Goal: Task Accomplishment & Management: Complete application form

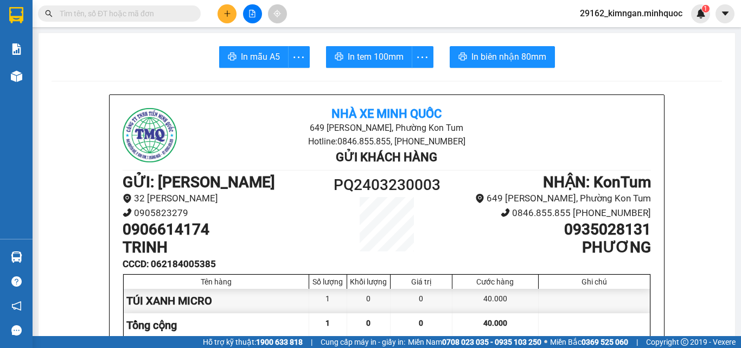
click at [226, 9] on button at bounding box center [226, 13] width 19 height 19
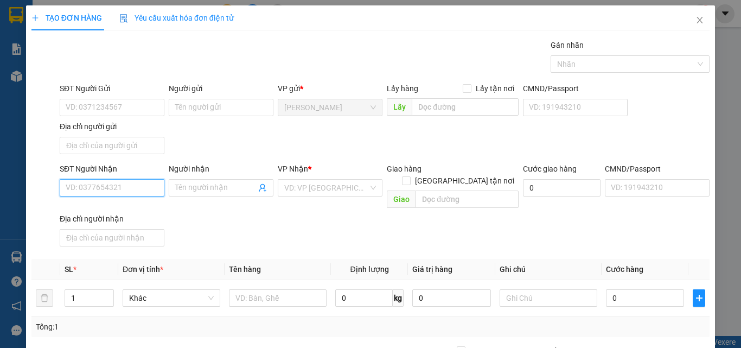
click at [127, 187] on input "SĐT Người Nhận" at bounding box center [112, 187] width 105 height 17
drag, startPoint x: 134, startPoint y: 186, endPoint x: 151, endPoint y: 207, distance: 26.9
click at [134, 186] on input "0982989512" at bounding box center [112, 187] width 105 height 17
click at [145, 191] on input "0982989512" at bounding box center [112, 187] width 105 height 17
type input "0982989512"
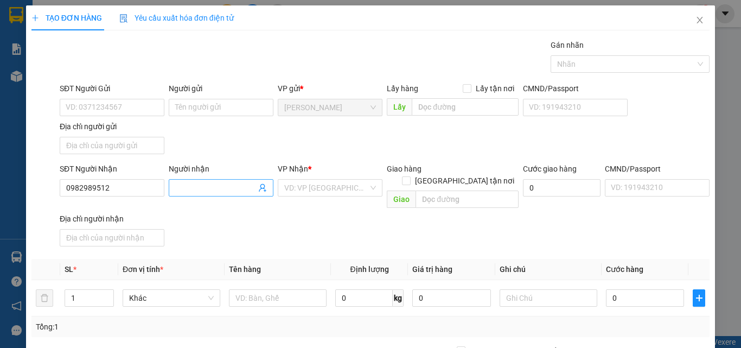
click at [201, 187] on input "Người nhận" at bounding box center [215, 188] width 81 height 12
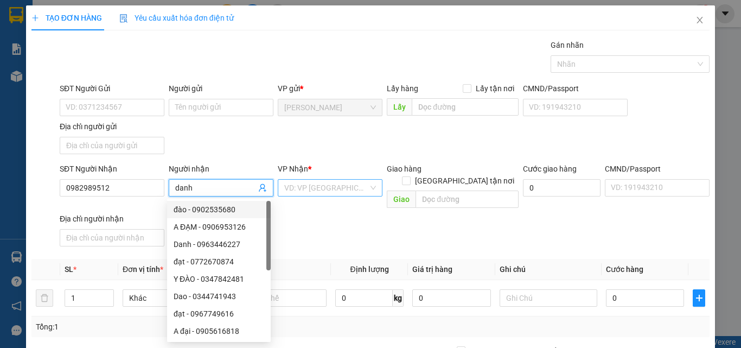
type input "danh"
click at [334, 191] on input "search" at bounding box center [326, 188] width 84 height 16
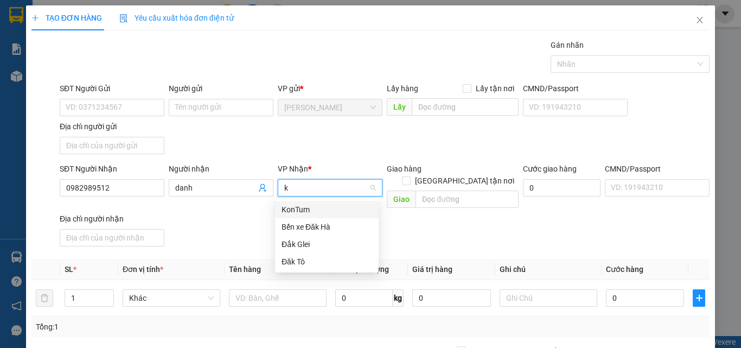
type input "k"
click at [326, 204] on div "KonTum" at bounding box center [326, 209] width 91 height 12
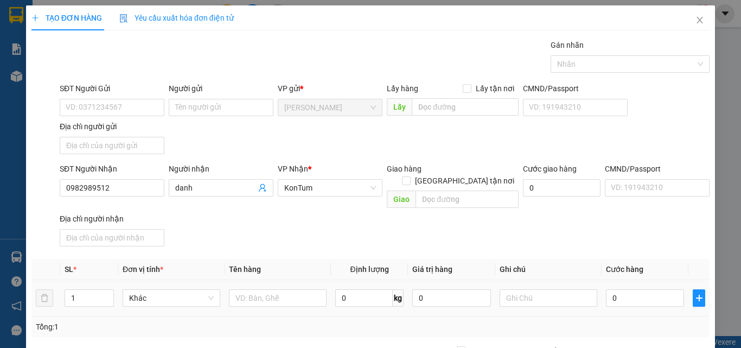
click at [298, 287] on div at bounding box center [278, 298] width 98 height 22
click at [296, 289] on input "text" at bounding box center [278, 297] width 98 height 17
type input "hộp"
click at [641, 289] on input "0" at bounding box center [645, 297] width 78 height 17
type input "4"
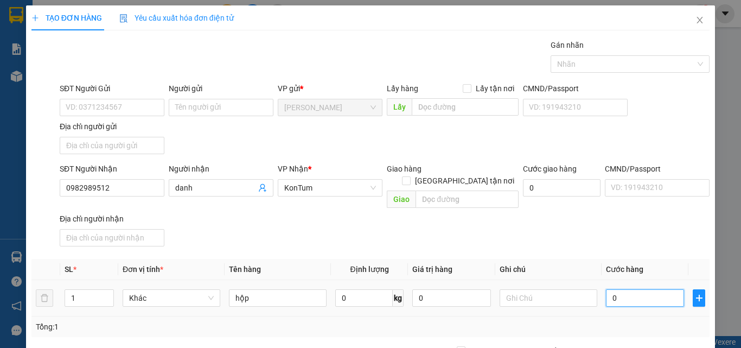
type input "4"
type input "40"
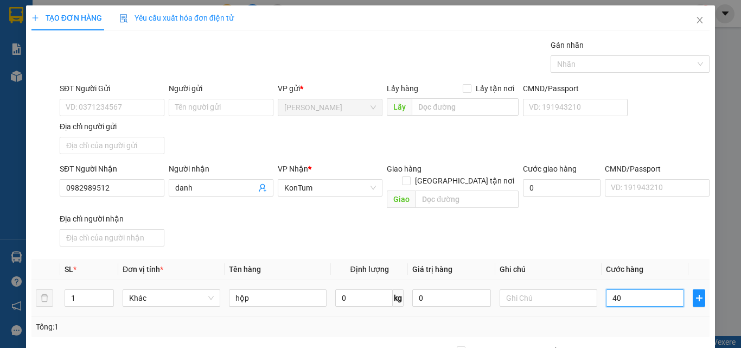
scroll to position [130, 0]
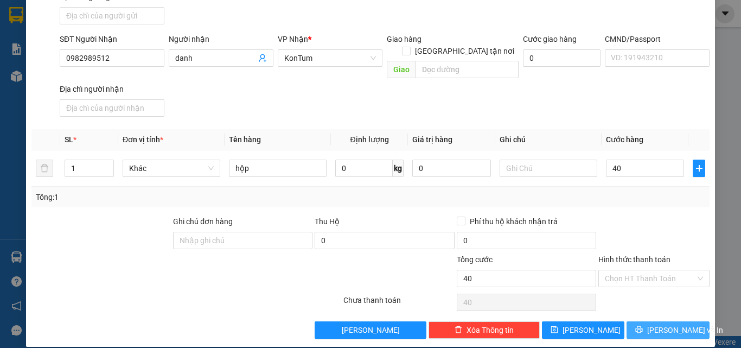
type input "40.000"
click at [646, 321] on button "[PERSON_NAME] và In" at bounding box center [667, 329] width 83 height 17
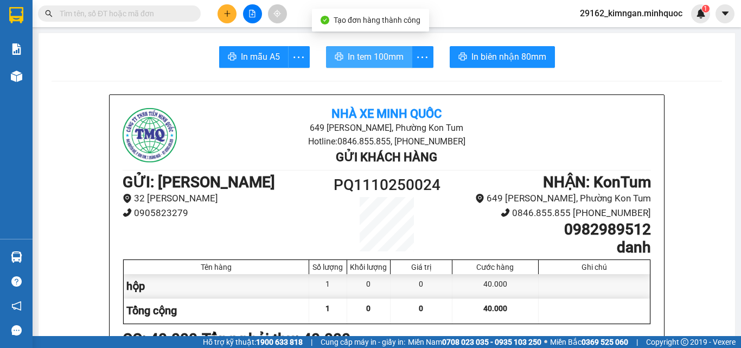
click at [375, 52] on span "In tem 100mm" at bounding box center [376, 57] width 56 height 14
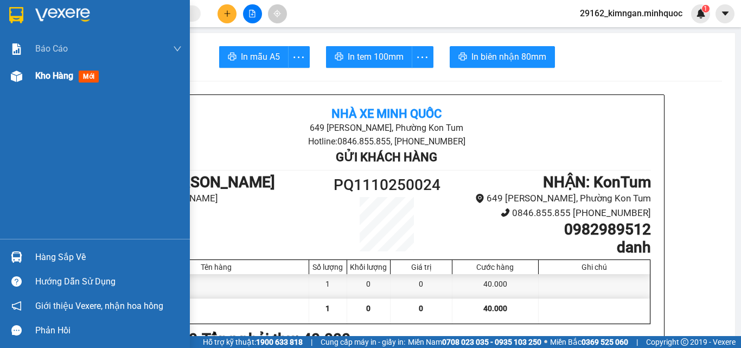
click at [27, 68] on div "Kho hàng mới" at bounding box center [95, 75] width 190 height 27
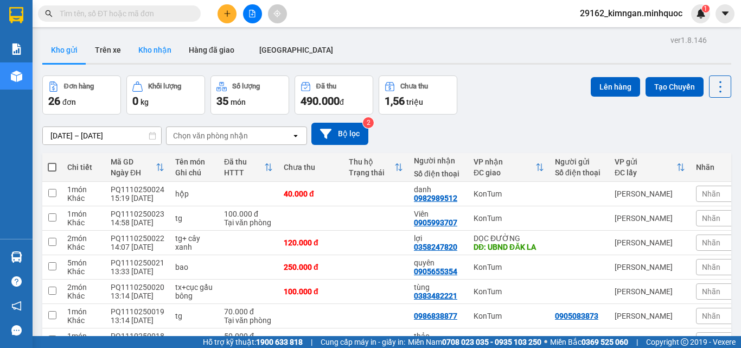
click at [146, 52] on button "Kho nhận" at bounding box center [155, 50] width 50 height 26
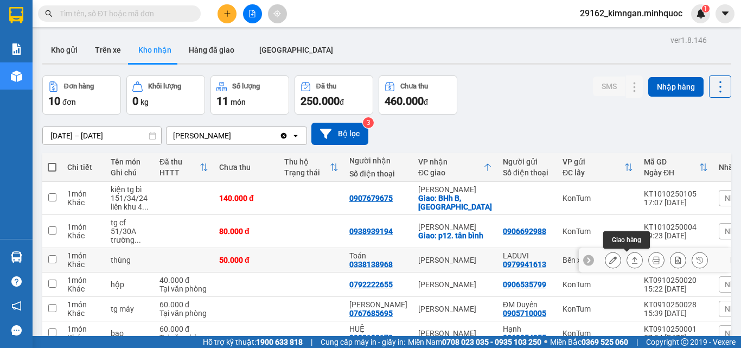
click at [630, 257] on button at bounding box center [634, 260] width 15 height 19
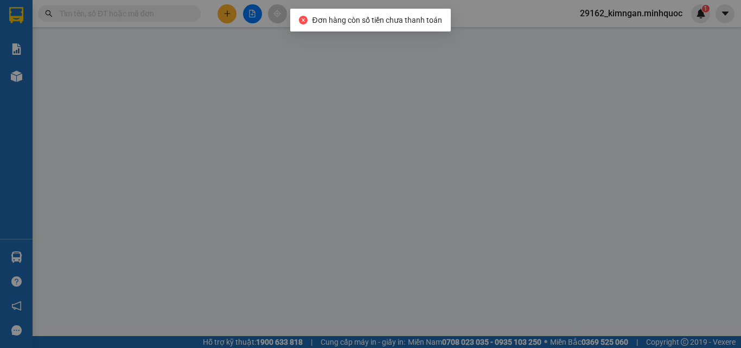
type input "0979941613"
type input "LADUVI"
type input "0338138968"
type input "Toán"
type input "DH"
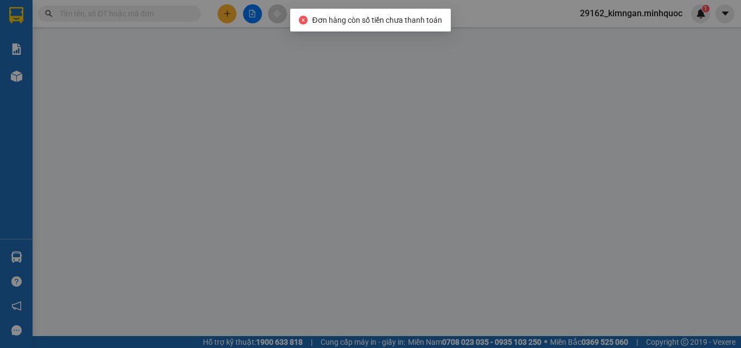
type input "0"
type input "50.000"
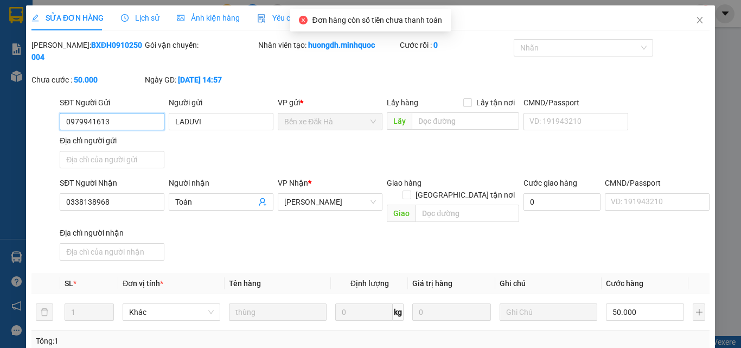
scroll to position [126, 0]
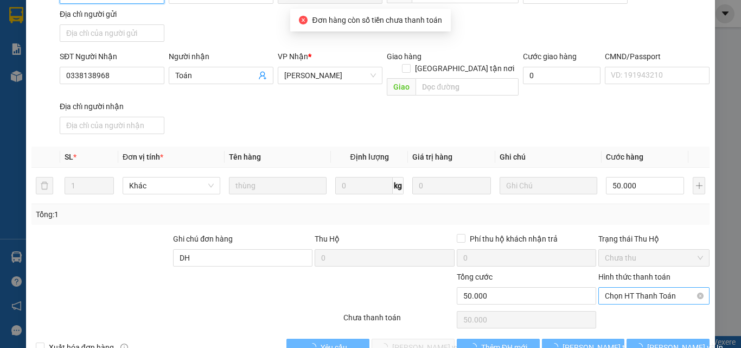
click at [638, 287] on span "Chọn HT Thanh Toán" at bounding box center [654, 295] width 98 height 16
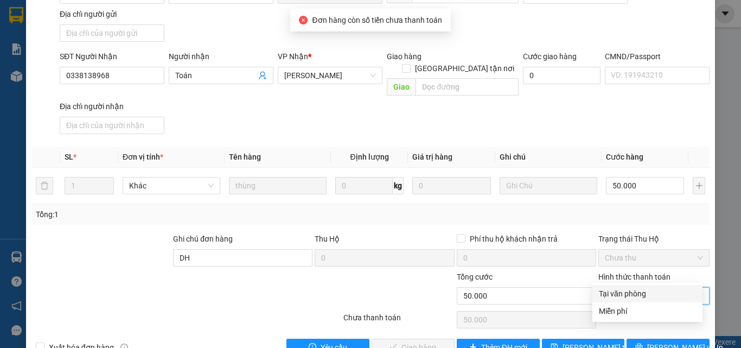
click at [640, 289] on div "Tại văn phòng" at bounding box center [647, 293] width 97 height 12
type input "0"
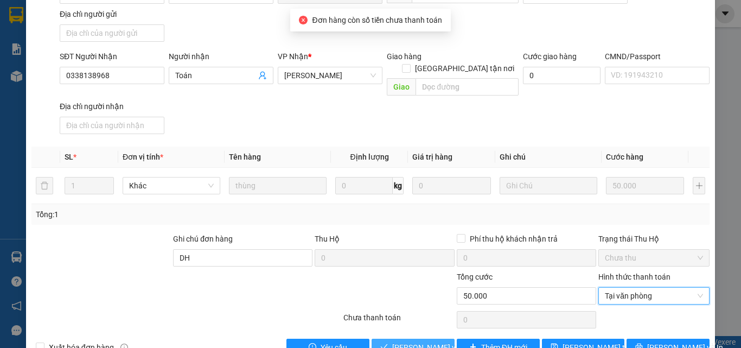
click at [435, 341] on span "[PERSON_NAME] và Giao hàng" at bounding box center [444, 347] width 104 height 12
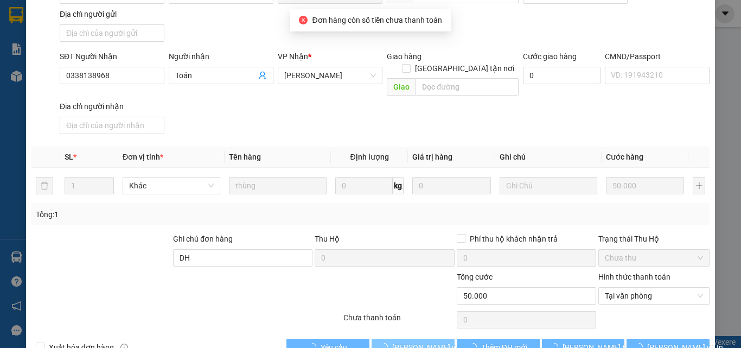
scroll to position [0, 0]
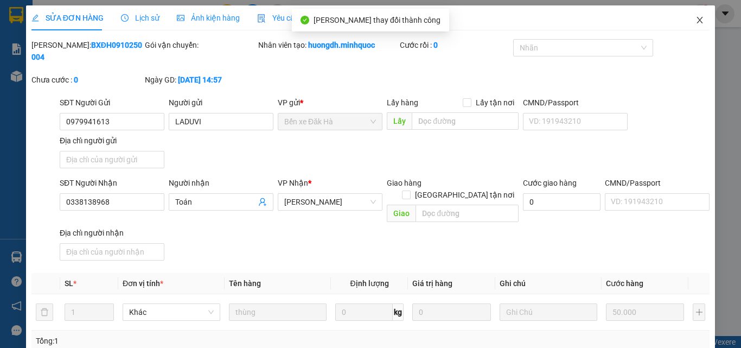
click at [686, 25] on span "Close" at bounding box center [699, 20] width 30 height 30
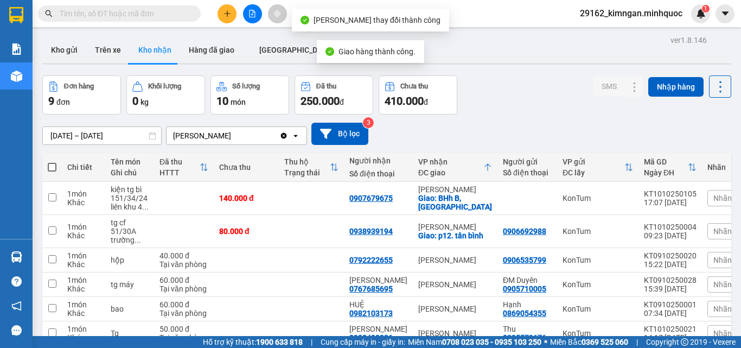
scroll to position [132, 0]
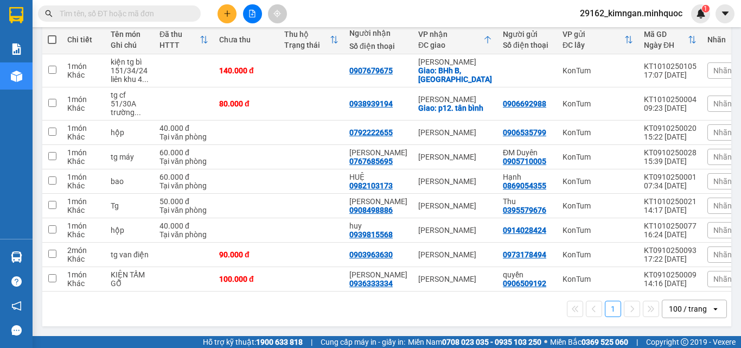
click at [166, 18] on input "text" at bounding box center [124, 14] width 128 height 12
click at [228, 16] on icon "plus" at bounding box center [227, 14] width 8 height 8
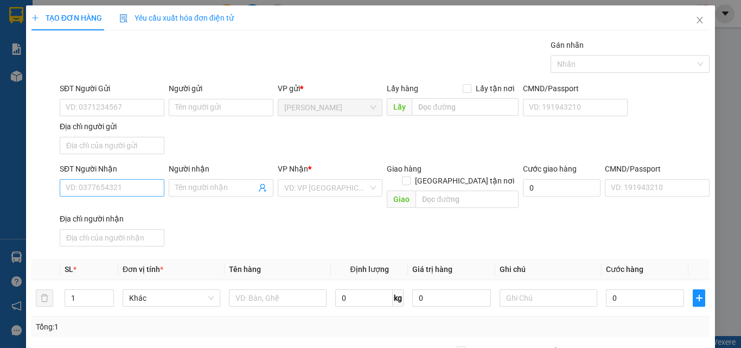
click at [111, 196] on div "SĐT Người Nhận VD: 0377654321" at bounding box center [112, 182] width 105 height 38
click at [116, 183] on input "SĐT Người Nhận" at bounding box center [112, 187] width 105 height 17
click at [115, 181] on input "SĐT Người Nhận" at bounding box center [112, 187] width 105 height 17
click at [139, 192] on input "0859007971" at bounding box center [112, 187] width 105 height 17
type input "0859007971"
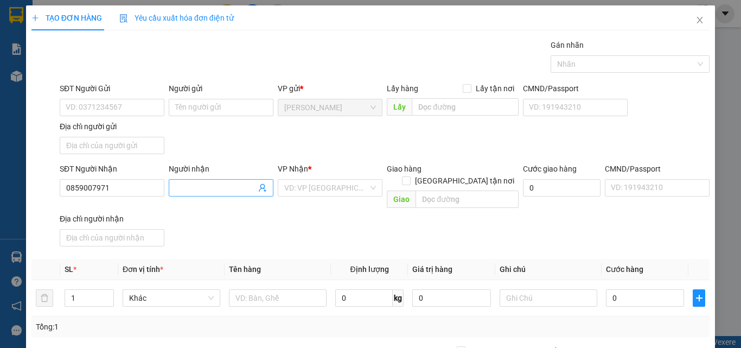
click at [186, 193] on input "Người nhận" at bounding box center [215, 188] width 81 height 12
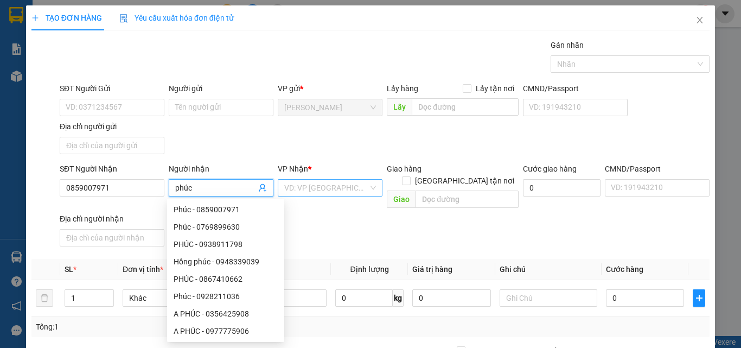
type input "phúc"
click at [314, 193] on input "search" at bounding box center [326, 188] width 84 height 16
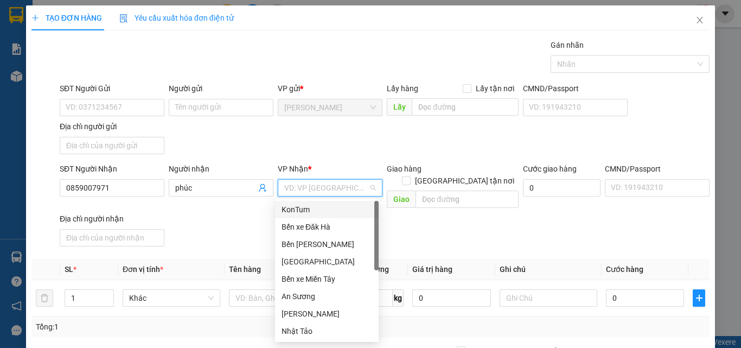
type input "k"
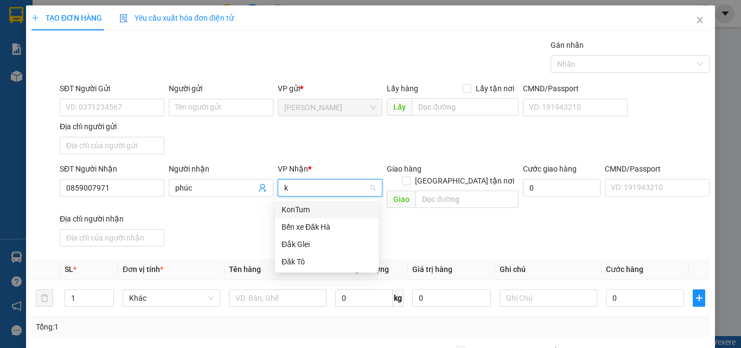
click at [288, 206] on div "KonTum" at bounding box center [326, 209] width 91 height 12
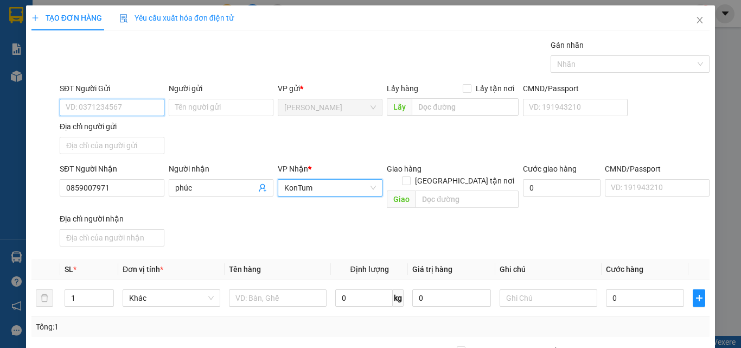
click at [121, 106] on input "SĐT Người Gửi" at bounding box center [112, 107] width 105 height 17
type input "0919112173"
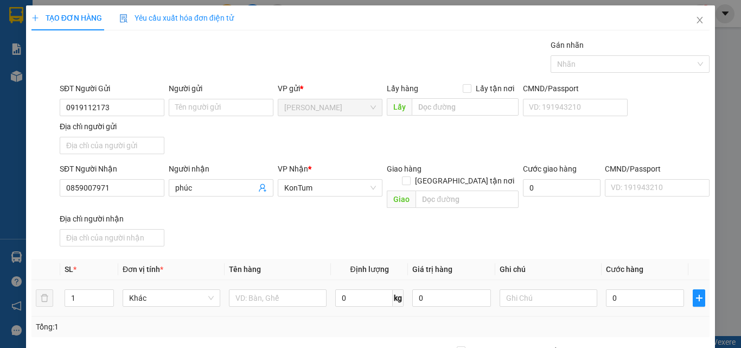
click at [265, 287] on div at bounding box center [278, 298] width 98 height 22
click at [261, 289] on input "text" at bounding box center [278, 297] width 98 height 17
type input "túi đen"
click at [649, 293] on input "0" at bounding box center [645, 297] width 78 height 17
type input "4"
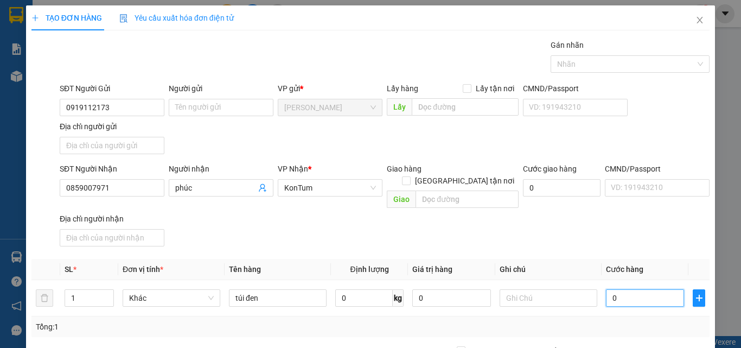
type input "4"
type input "40"
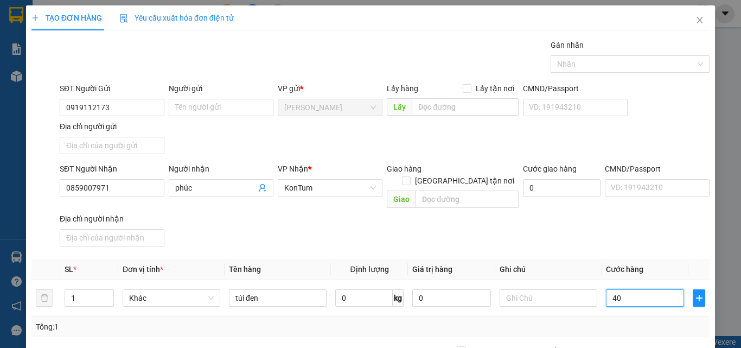
scroll to position [130, 0]
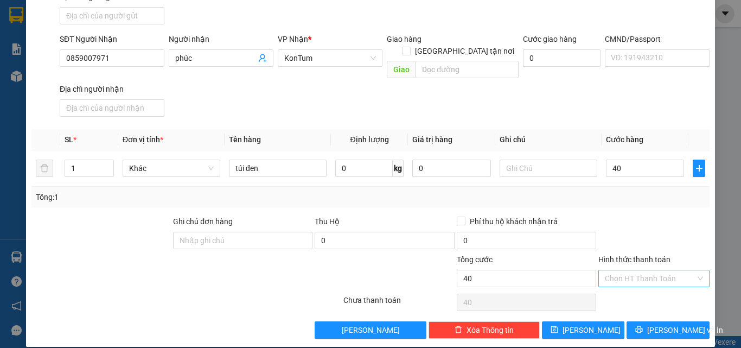
type input "40.000"
click at [649, 271] on input "Hình thức thanh toán" at bounding box center [650, 278] width 91 height 16
click at [645, 290] on div "Tại văn phòng" at bounding box center [647, 288] width 97 height 12
type input "0"
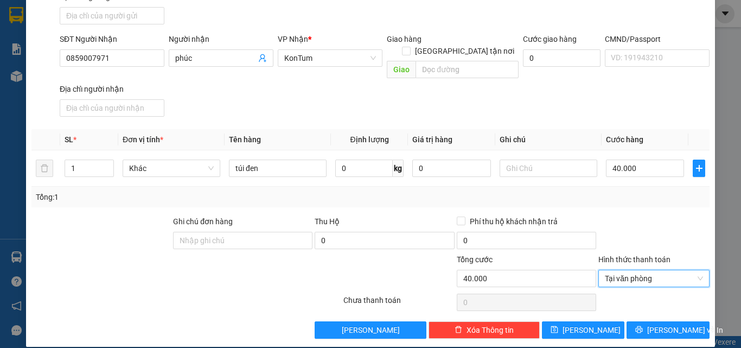
click at [661, 307] on div "Transit Pickup Surcharge Ids Transit Deliver Surcharge Ids Transit Deliver Surc…" at bounding box center [370, 123] width 678 height 429
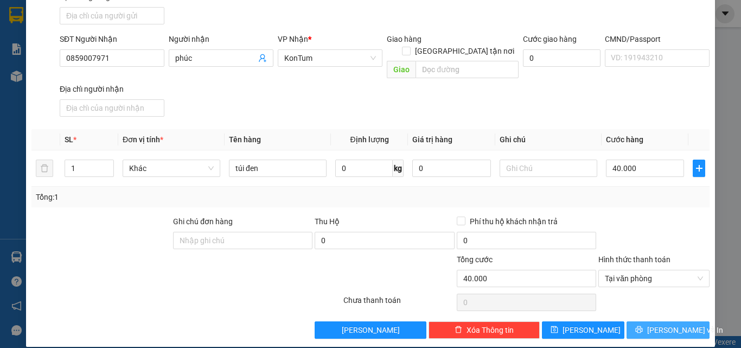
click at [664, 324] on span "[PERSON_NAME] và In" at bounding box center [685, 330] width 76 height 12
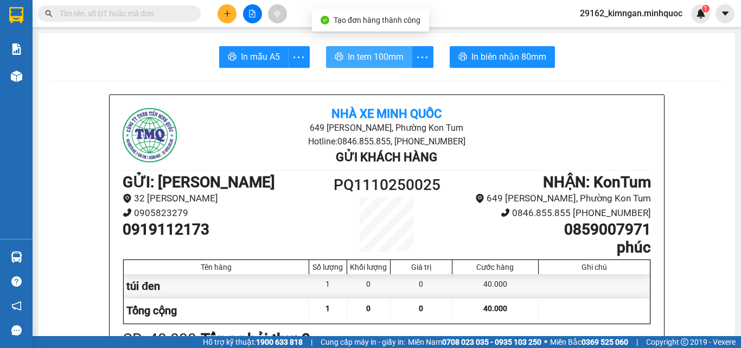
click at [348, 56] on span "In tem 100mm" at bounding box center [376, 57] width 56 height 14
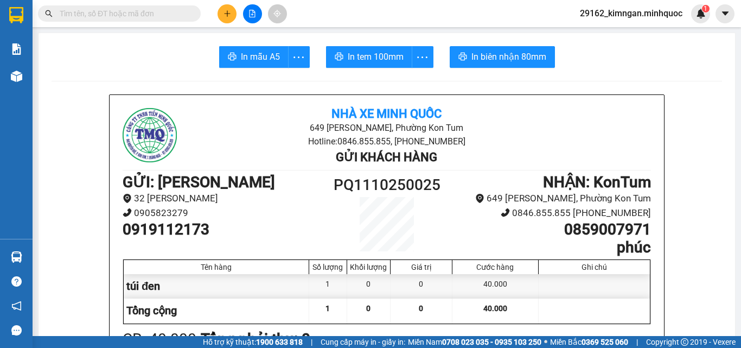
click at [239, 12] on div at bounding box center [251, 13] width 81 height 19
click at [231, 15] on button at bounding box center [226, 13] width 19 height 19
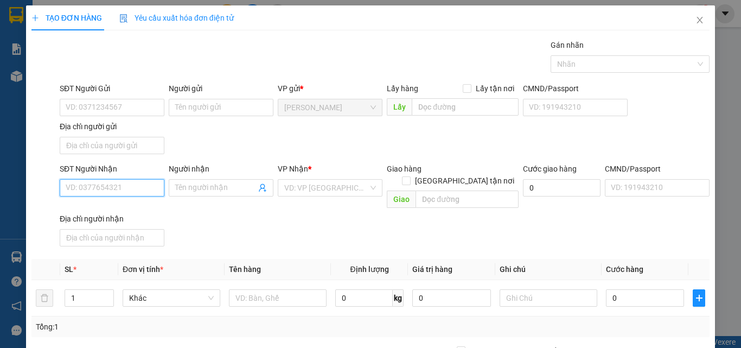
click at [138, 185] on input "SĐT Người Nhận" at bounding box center [112, 187] width 105 height 17
click at [138, 183] on input "093525615" at bounding box center [112, 187] width 105 height 17
click at [87, 193] on input "093525615" at bounding box center [112, 187] width 105 height 17
type input "0935215615"
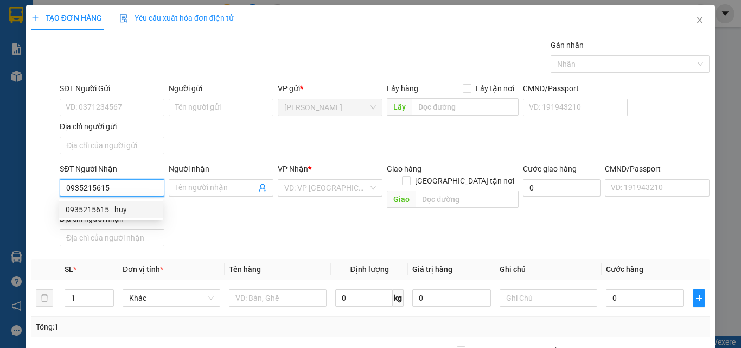
click at [138, 189] on input "0935215615" at bounding box center [112, 187] width 105 height 17
click at [134, 213] on div "0935215615 - huy" at bounding box center [111, 209] width 91 height 12
type input "huy"
checkbox input "true"
type input "377 [PERSON_NAME]"
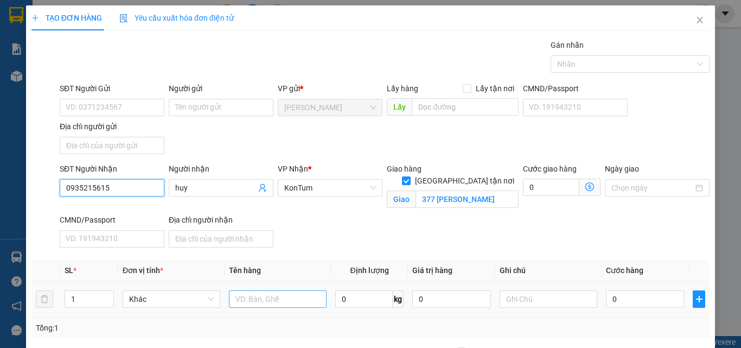
type input "0935215615"
click at [266, 293] on input "text" at bounding box center [278, 298] width 98 height 17
type input "hộp"
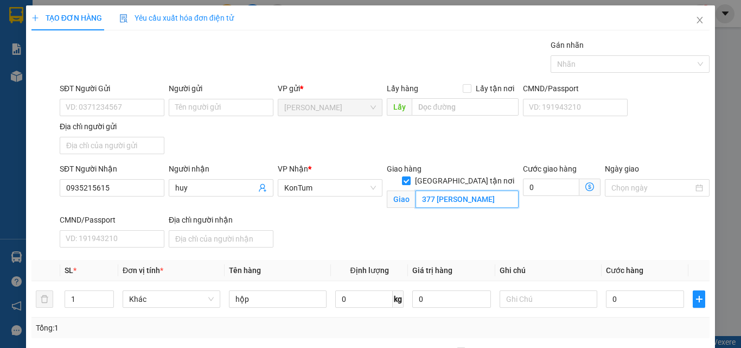
click at [471, 190] on input "377 [PERSON_NAME]" at bounding box center [466, 198] width 103 height 17
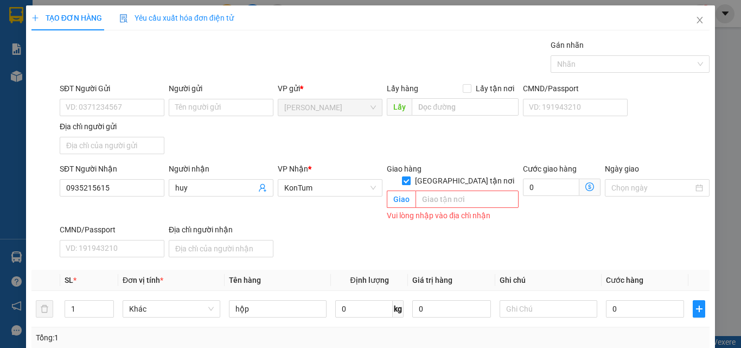
click at [483, 175] on span "[GEOGRAPHIC_DATA] tận nơi" at bounding box center [465, 181] width 108 height 12
click at [409, 176] on input "[GEOGRAPHIC_DATA] tận nơi" at bounding box center [406, 180] width 8 height 8
checkbox input "false"
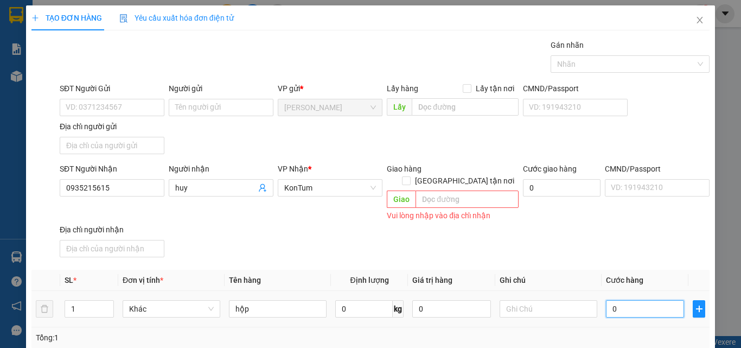
click at [631, 300] on input "0" at bounding box center [645, 308] width 78 height 17
type input "4"
type input "40"
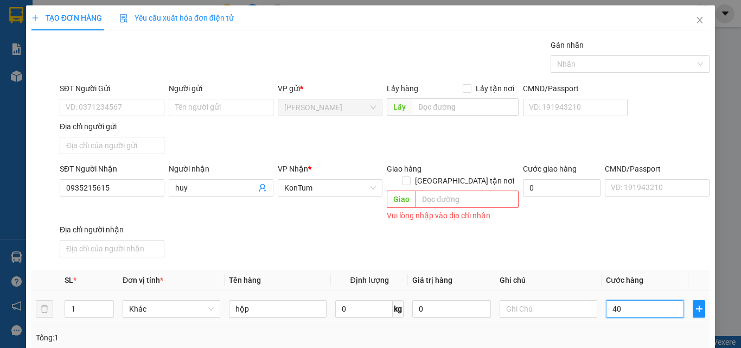
type input "40"
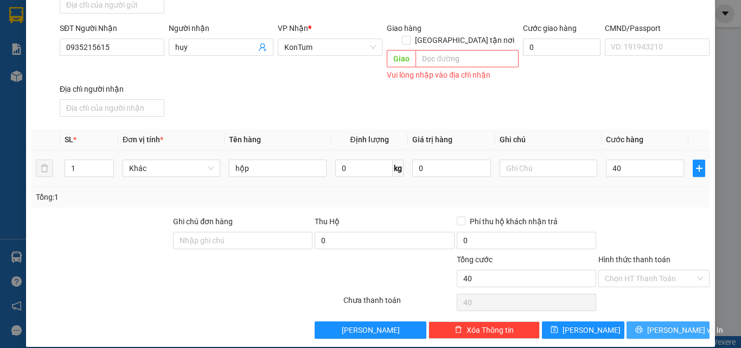
type input "40.000"
click at [643, 321] on button "[PERSON_NAME] và In" at bounding box center [667, 329] width 83 height 17
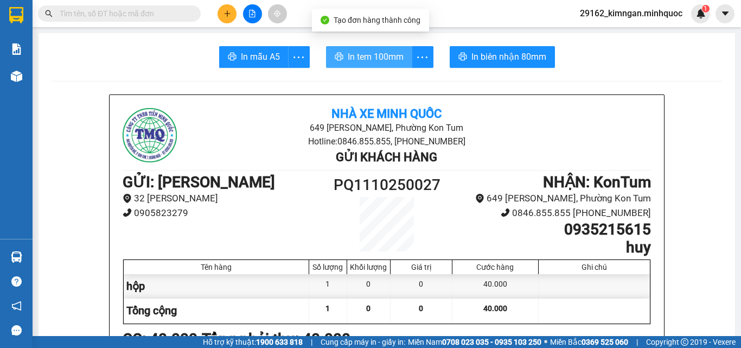
click at [383, 67] on button "In tem 100mm" at bounding box center [369, 57] width 86 height 22
